Goal: Information Seeking & Learning: Compare options

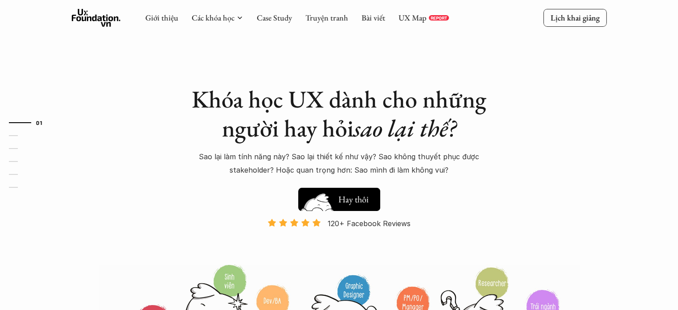
click at [337, 194] on img at bounding box center [318, 213] width 48 height 41
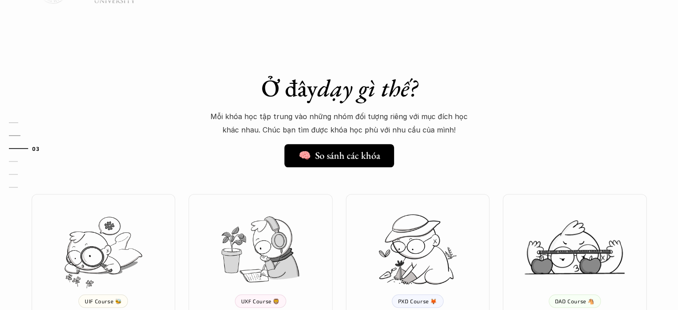
scroll to position [676, 0]
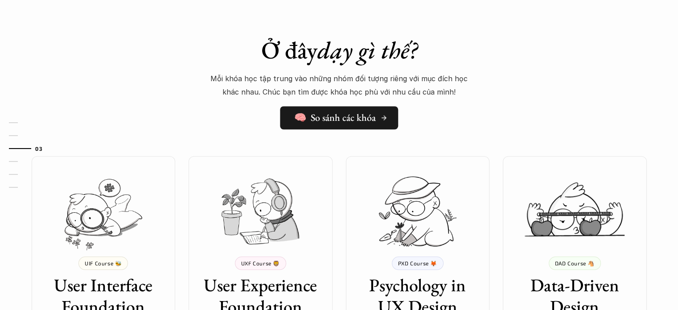
click at [330, 124] on link "🧠 So sánh các khóa" at bounding box center [339, 117] width 118 height 23
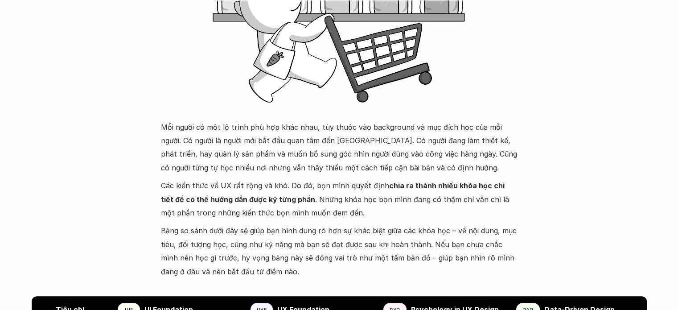
scroll to position [223, 0]
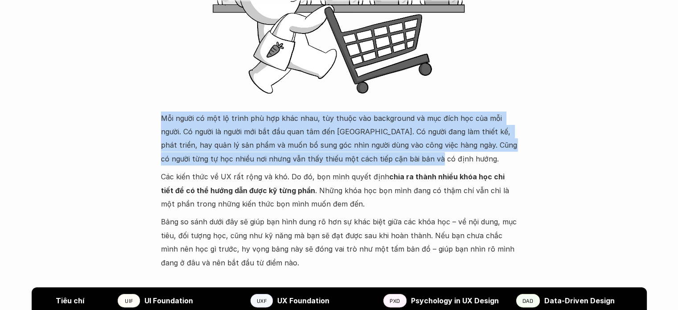
drag, startPoint x: 157, startPoint y: 116, endPoint x: 428, endPoint y: 161, distance: 274.6
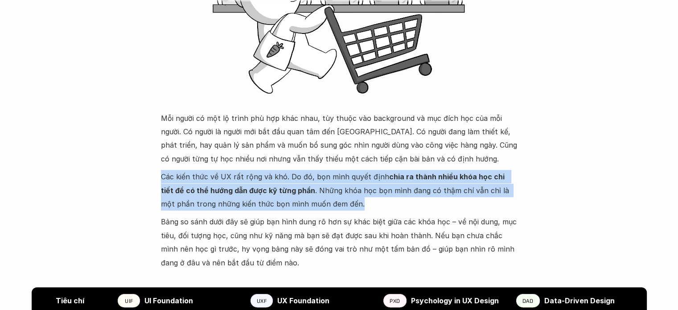
drag, startPoint x: 157, startPoint y: 175, endPoint x: 381, endPoint y: 201, distance: 226.1
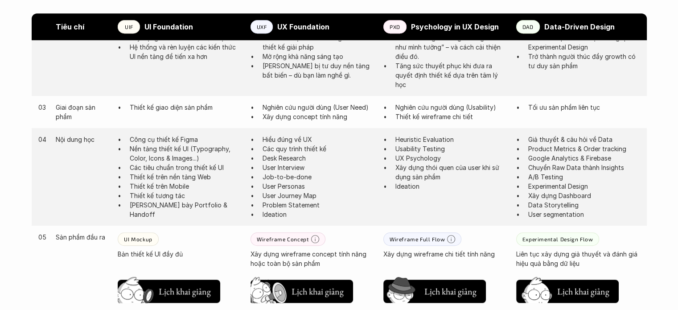
scroll to position [624, 0]
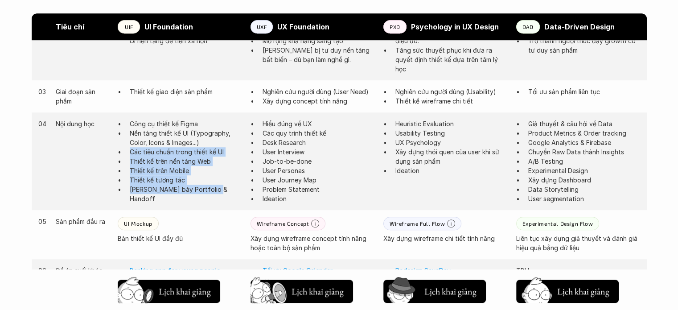
drag, startPoint x: 129, startPoint y: 147, endPoint x: 217, endPoint y: 209, distance: 107.3
click at [214, 194] on div "04 Nội dung học Công cụ thiết kế Figma Nền tảng thiết kế UI (Typography, Color,…" at bounding box center [339, 161] width 615 height 98
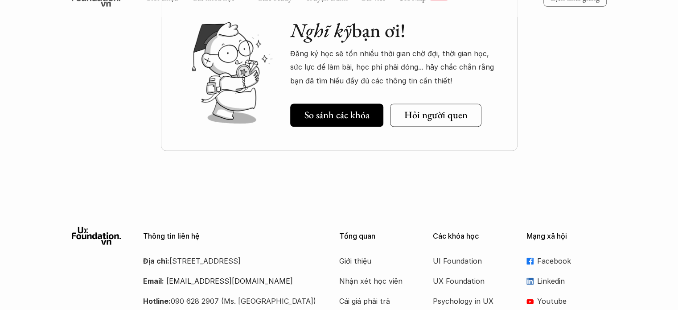
scroll to position [1158, 0]
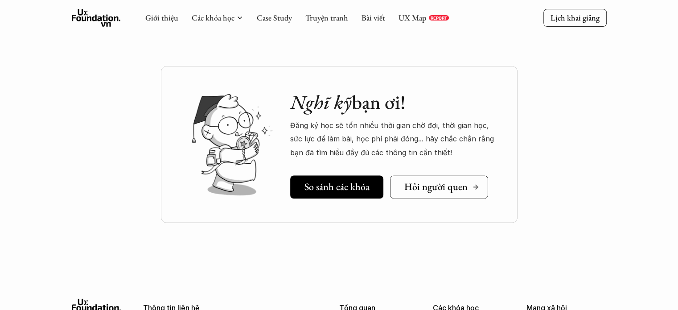
click at [414, 188] on h5 "Hỏi người quen" at bounding box center [435, 187] width 63 height 12
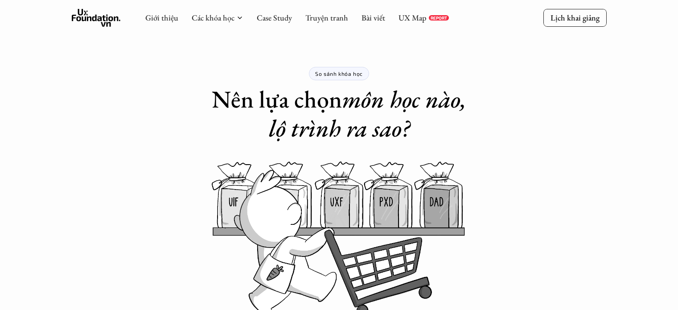
scroll to position [1158, 0]
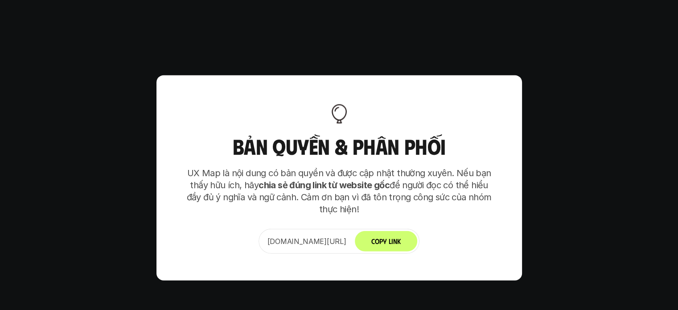
scroll to position [5439, 0]
